Goal: Navigation & Orientation: Find specific page/section

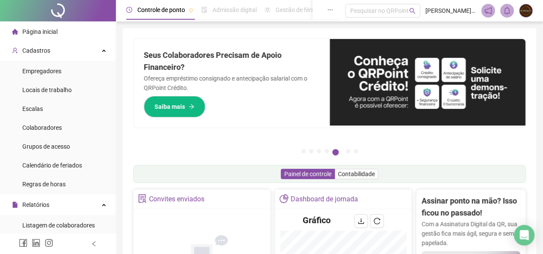
click at [520, 12] on img at bounding box center [525, 10] width 13 height 13
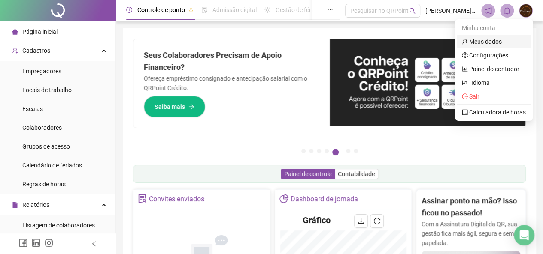
click at [477, 42] on link "Meus dados" at bounding box center [482, 41] width 40 height 7
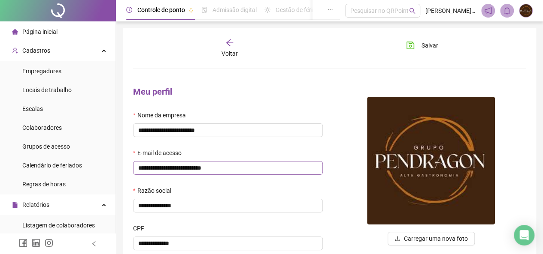
type input "**********"
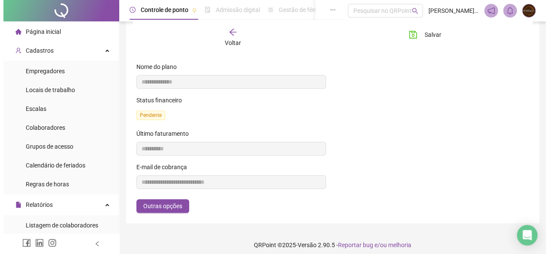
scroll to position [129, 0]
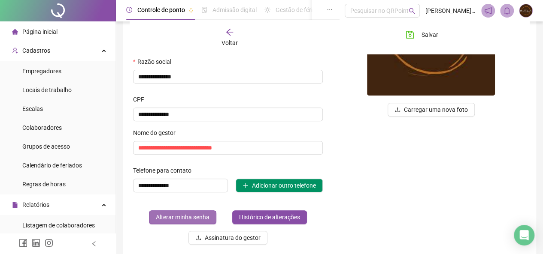
click at [193, 221] on span "Alterar minha senha" at bounding box center [183, 217] width 54 height 9
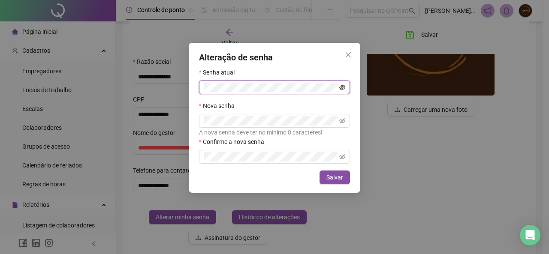
click at [341, 87] on icon "eye-invisible" at bounding box center [342, 88] width 6 height 6
click at [342, 121] on icon "eye-invisible" at bounding box center [342, 121] width 6 height 6
click at [343, 157] on icon "eye-invisible" at bounding box center [342, 156] width 6 height 5
click at [327, 179] on button "Salvar" at bounding box center [335, 178] width 30 height 14
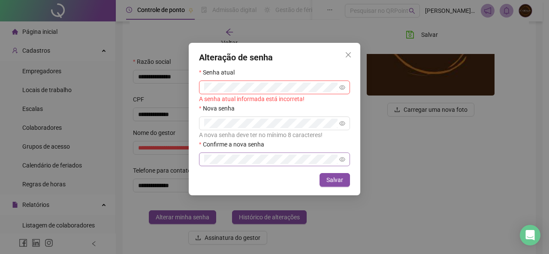
click at [383, 187] on div "Alteração de senha Senha atual A senha atual informada está incorreta! Nova sen…" at bounding box center [274, 127] width 549 height 254
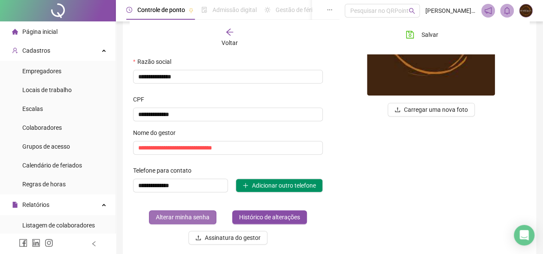
click at [186, 218] on span "Alterar minha senha" at bounding box center [183, 217] width 54 height 9
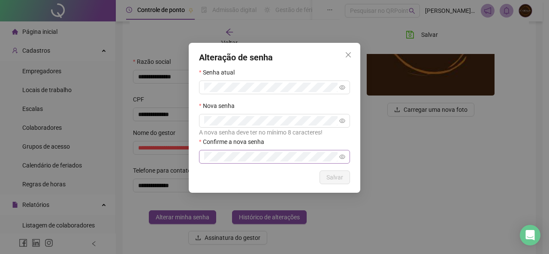
click at [374, 137] on div "Alteração de senha Senha atual Nova senha A nova senha deve ter no mínimo 8 car…" at bounding box center [274, 127] width 549 height 254
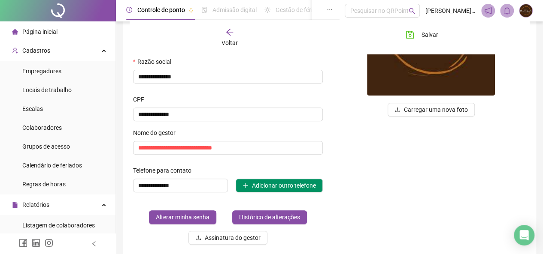
click at [527, 14] on img at bounding box center [525, 10] width 13 height 13
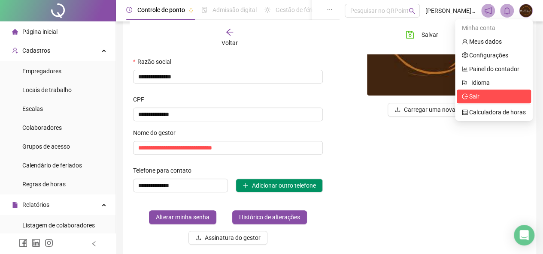
click at [468, 100] on span "Sair" at bounding box center [494, 96] width 64 height 9
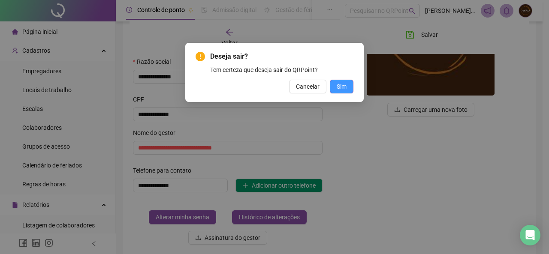
click at [334, 89] on button "Sim" at bounding box center [342, 87] width 24 height 14
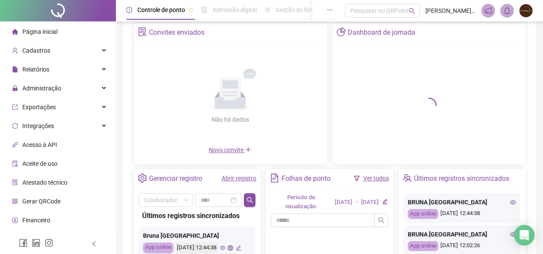
scroll to position [129, 0]
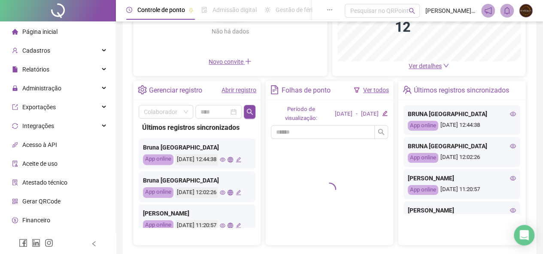
click at [523, 13] on img at bounding box center [525, 10] width 13 height 13
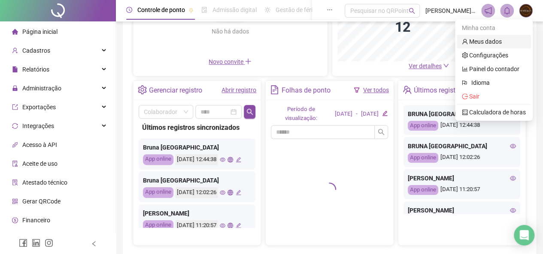
click at [475, 45] on link "Meus dados" at bounding box center [482, 41] width 40 height 7
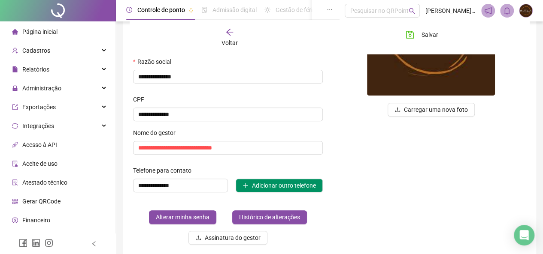
type input "**********"
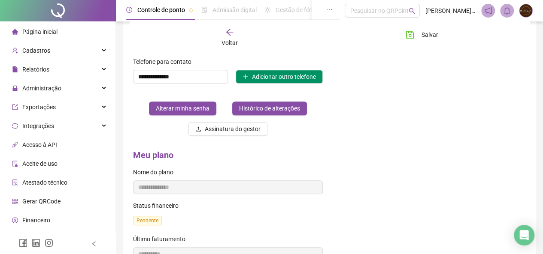
scroll to position [220, 0]
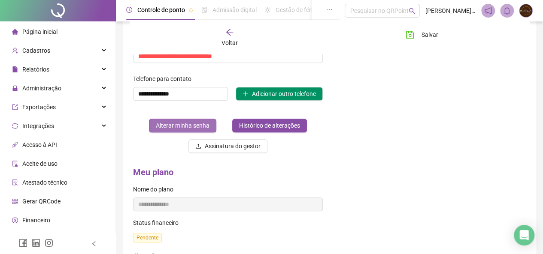
click at [203, 122] on span "Alterar minha senha" at bounding box center [183, 125] width 54 height 9
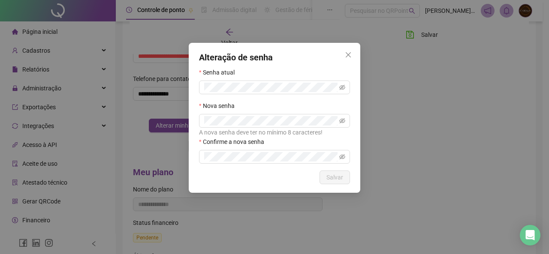
click at [216, 80] on div "Senha atual" at bounding box center [274, 74] width 151 height 13
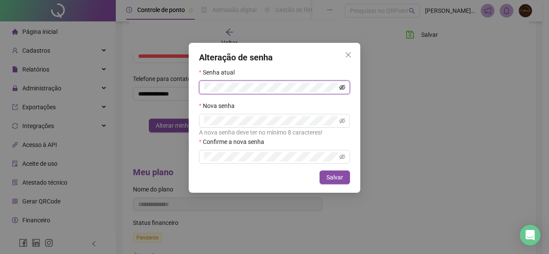
click at [344, 88] on icon "eye-invisible" at bounding box center [342, 87] width 6 height 5
drag, startPoint x: 342, startPoint y: 121, endPoint x: 338, endPoint y: 121, distance: 4.8
click at [341, 121] on icon "eye-invisible" at bounding box center [342, 121] width 6 height 6
click at [345, 158] on icon "eye-invisible" at bounding box center [342, 156] width 6 height 5
click at [328, 177] on span "Salvar" at bounding box center [334, 177] width 17 height 9
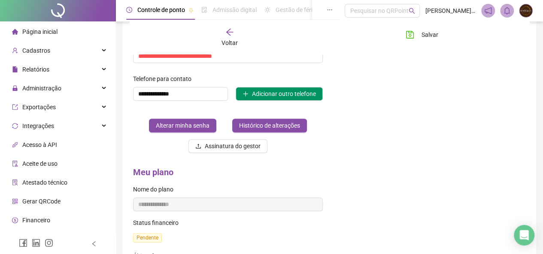
click at [408, 139] on div "Carregar uma nova foto" at bounding box center [430, 9] width 203 height 302
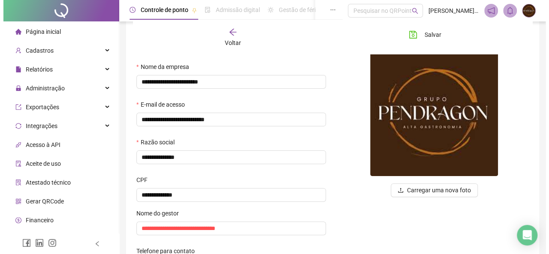
scroll to position [0, 0]
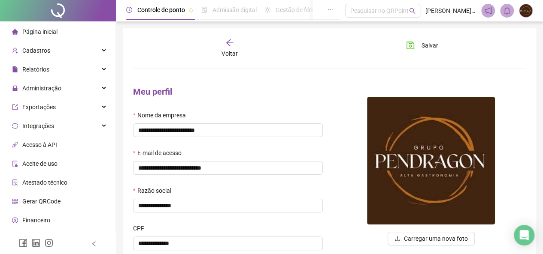
click at [280, 47] on div "Voltar Salvar" at bounding box center [329, 49] width 399 height 20
click at [56, 50] on div "Cadastros" at bounding box center [58, 50] width 112 height 17
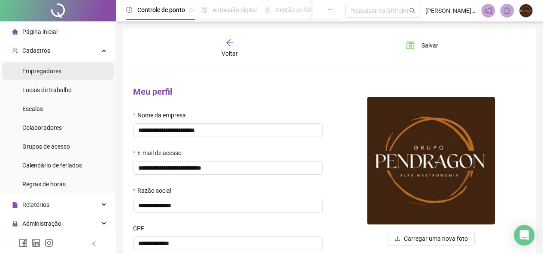
click at [72, 75] on li "Empregadores" at bounding box center [58, 71] width 112 height 17
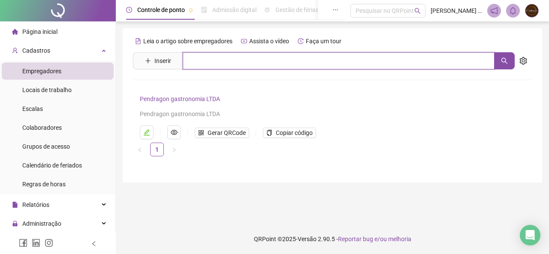
click at [200, 65] on input "text" at bounding box center [339, 60] width 312 height 17
click at [211, 65] on input "text" at bounding box center [339, 60] width 312 height 17
click at [501, 62] on button "button" at bounding box center [504, 60] width 21 height 17
click at [336, 63] on input "text" at bounding box center [339, 60] width 312 height 17
type input "****"
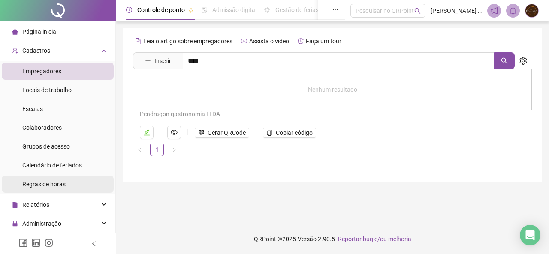
click at [69, 180] on li "Regras de horas" at bounding box center [58, 184] width 112 height 17
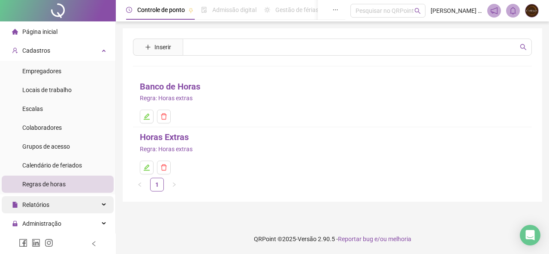
click at [65, 202] on div "Relatórios" at bounding box center [58, 204] width 112 height 17
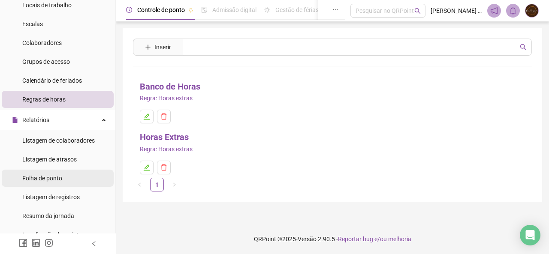
scroll to position [86, 0]
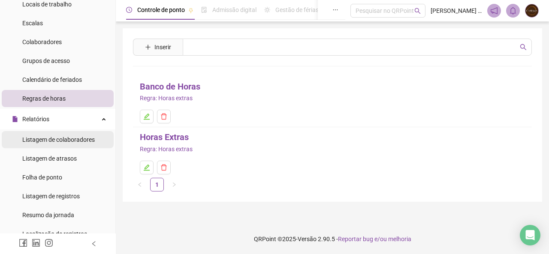
click at [81, 139] on span "Listagem de colaboradores" at bounding box center [58, 139] width 72 height 7
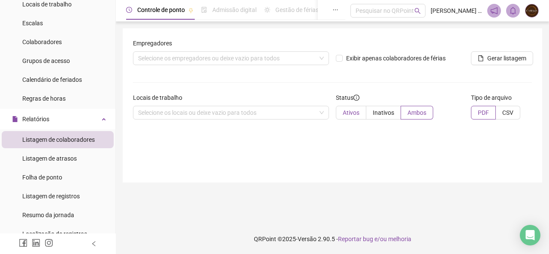
click at [346, 118] on label "Ativos" at bounding box center [351, 113] width 30 height 14
click at [516, 112] on label "CSV" at bounding box center [508, 113] width 24 height 14
click at [477, 115] on label "PDF" at bounding box center [483, 113] width 25 height 14
click at [232, 114] on div "Selecione os locais ou deixe vazio para todos" at bounding box center [231, 113] width 196 height 14
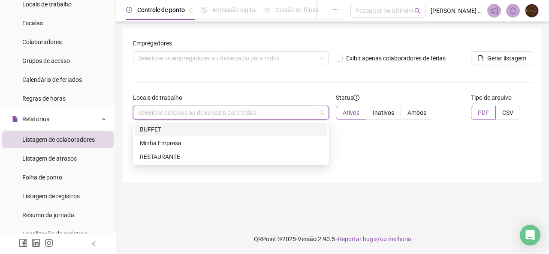
click at [193, 131] on div "BUFFET" at bounding box center [231, 129] width 182 height 9
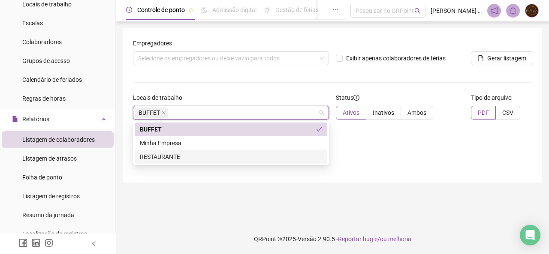
click at [200, 160] on div "RESTAURANTE" at bounding box center [231, 156] width 182 height 9
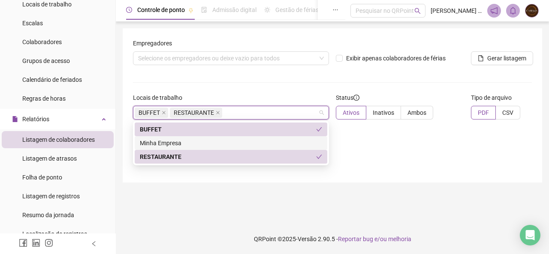
click at [203, 145] on div "Minha Empresa" at bounding box center [231, 143] width 182 height 9
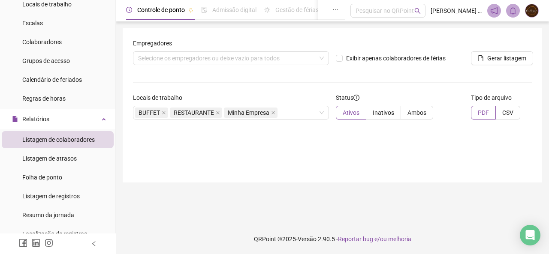
click at [426, 143] on div "Empregadores Selecione os empregadores ou deixe vazio para todos Exibir apenas …" at bounding box center [333, 105] width 420 height 154
click at [494, 54] on span "Gerar listagem" at bounding box center [506, 58] width 39 height 9
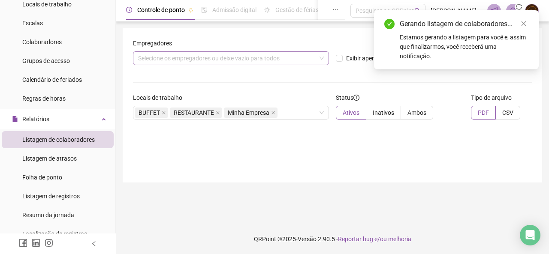
click at [305, 60] on div "Selecione os empregadores ou deixe vazio para todos" at bounding box center [231, 58] width 196 height 14
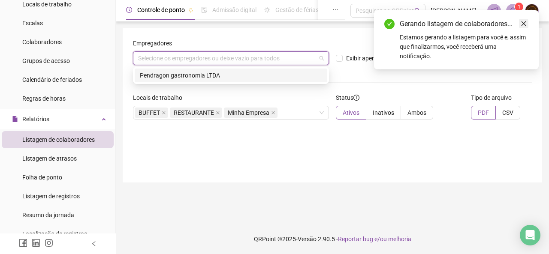
click at [523, 27] on link "Close" at bounding box center [523, 23] width 9 height 9
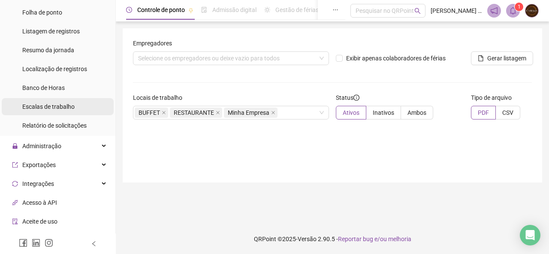
scroll to position [257, 0]
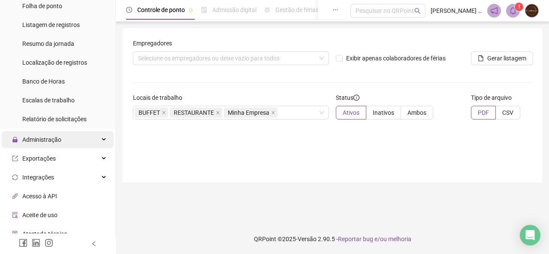
click at [75, 138] on div "Administração" at bounding box center [58, 139] width 112 height 17
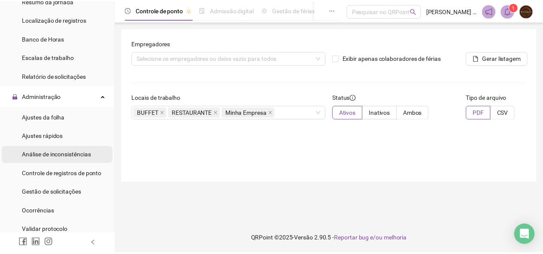
scroll to position [343, 0]
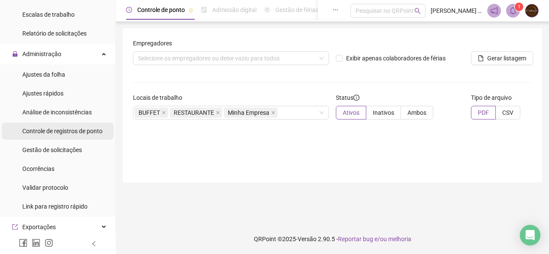
click at [86, 133] on span "Controle de registros de ponto" at bounding box center [62, 131] width 80 height 7
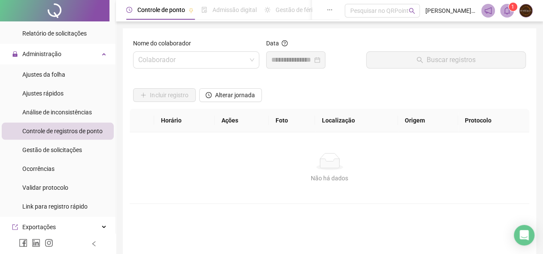
scroll to position [84, 0]
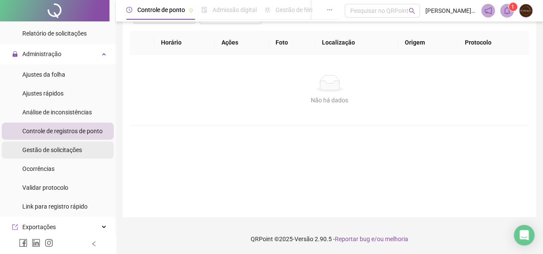
click at [64, 151] on span "Gestão de solicitações" at bounding box center [52, 150] width 60 height 7
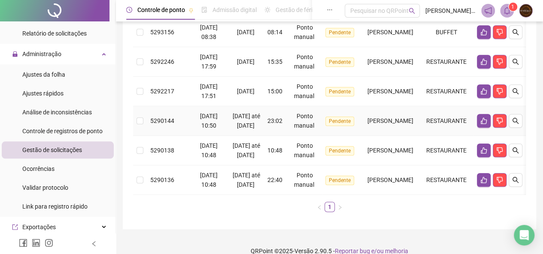
scroll to position [293, 0]
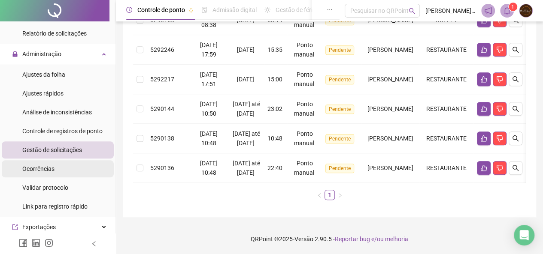
click at [63, 170] on li "Ocorrências" at bounding box center [58, 168] width 112 height 17
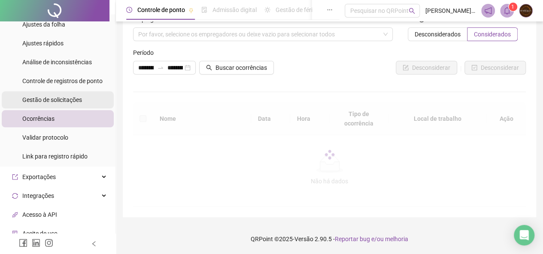
scroll to position [429, 0]
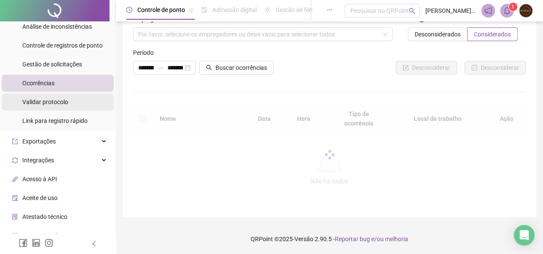
click at [67, 102] on span "Validar protocolo" at bounding box center [45, 102] width 46 height 7
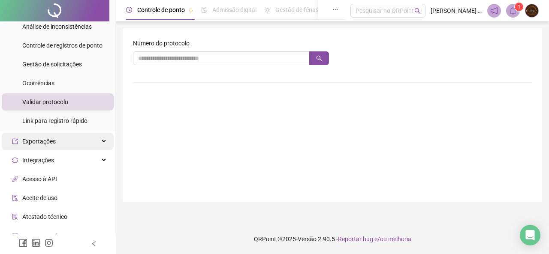
click at [88, 144] on div "Exportações" at bounding box center [58, 141] width 112 height 17
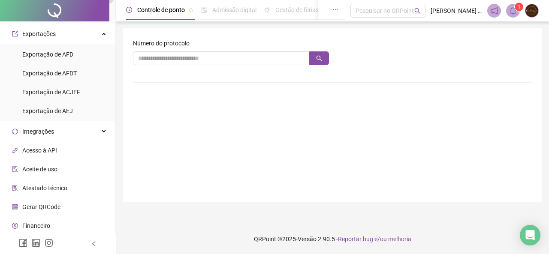
scroll to position [556, 0]
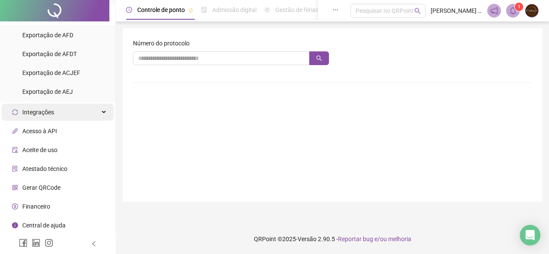
click at [82, 117] on div "Integrações" at bounding box center [58, 112] width 112 height 17
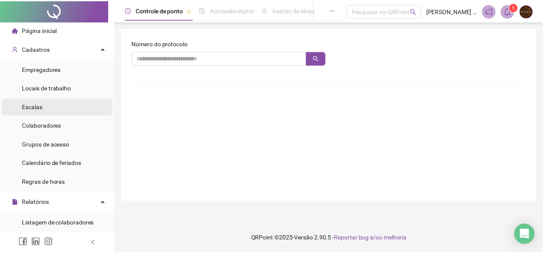
scroll to position [0, 0]
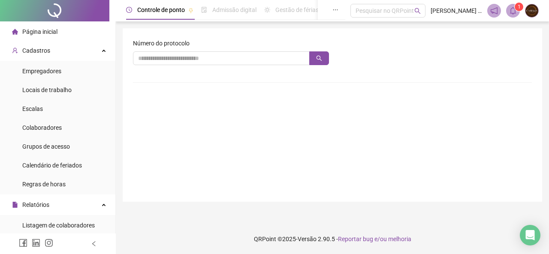
click at [75, 31] on li "Página inicial" at bounding box center [58, 31] width 112 height 17
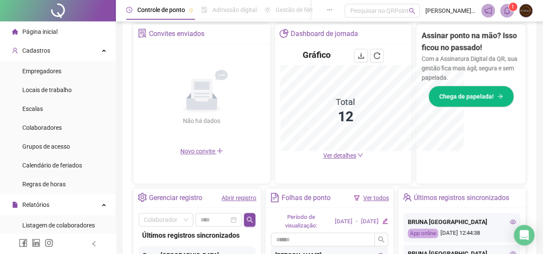
scroll to position [292, 0]
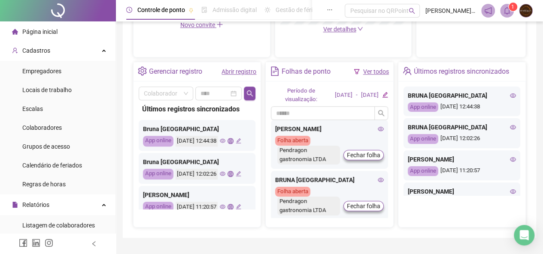
click at [371, 72] on link "Ver todos" at bounding box center [376, 71] width 26 height 7
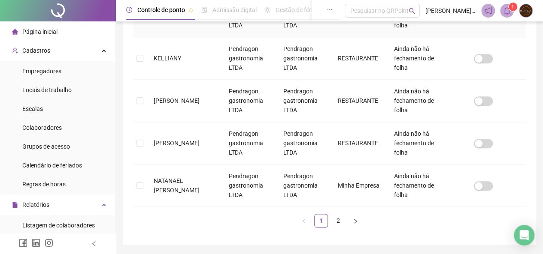
scroll to position [435, 0]
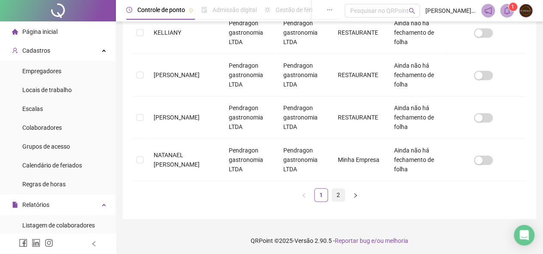
click at [337, 195] on link "2" at bounding box center [338, 195] width 13 height 13
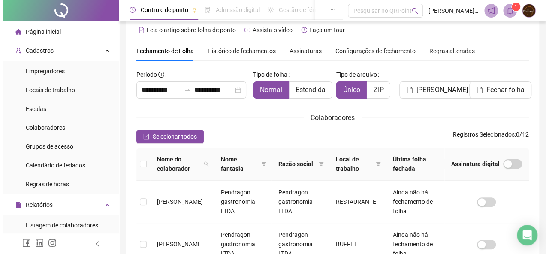
scroll to position [0, 0]
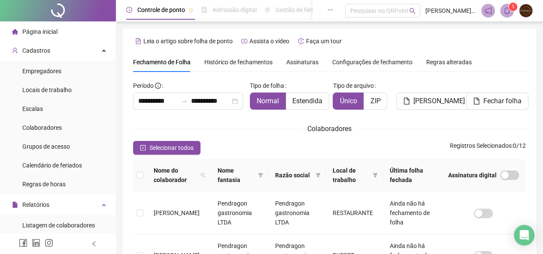
click at [250, 61] on span "Histórico de fechamentos" at bounding box center [238, 62] width 68 height 7
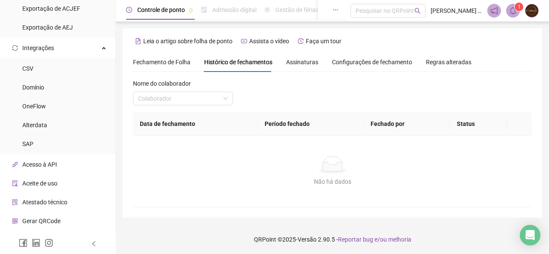
scroll to position [654, 0]
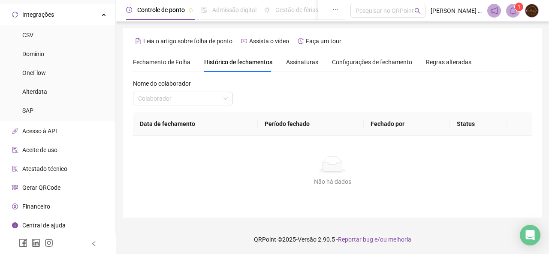
click at [511, 12] on icon "bell" at bounding box center [513, 11] width 8 height 8
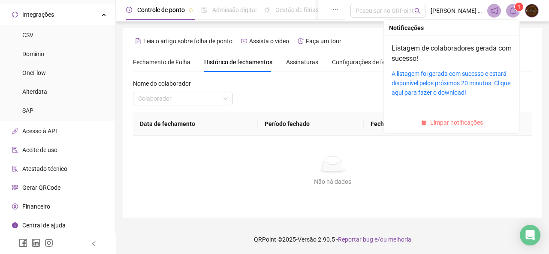
drag, startPoint x: 473, startPoint y: 124, endPoint x: 489, endPoint y: 112, distance: 19.6
click at [473, 124] on span "Limpar notificações" at bounding box center [456, 122] width 53 height 9
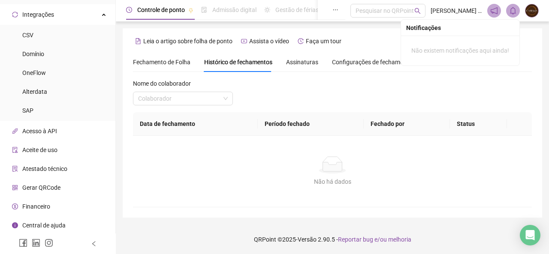
click at [507, 85] on div "Nome do colaborador Colaborador" at bounding box center [332, 95] width 399 height 33
click at [549, 75] on div "**********" at bounding box center [332, 127] width 433 height 255
